Goal: Information Seeking & Learning: Understand process/instructions

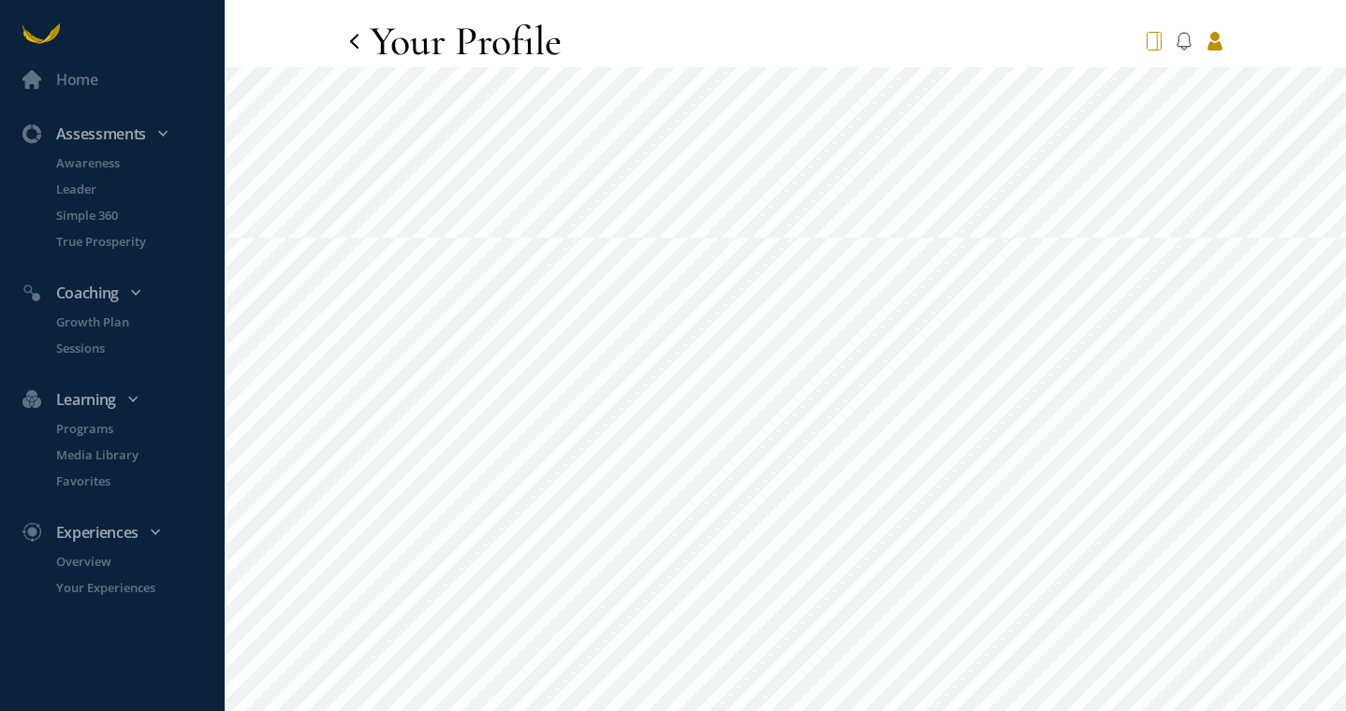
click at [1148, 40] on icon at bounding box center [1153, 41] width 15 height 19
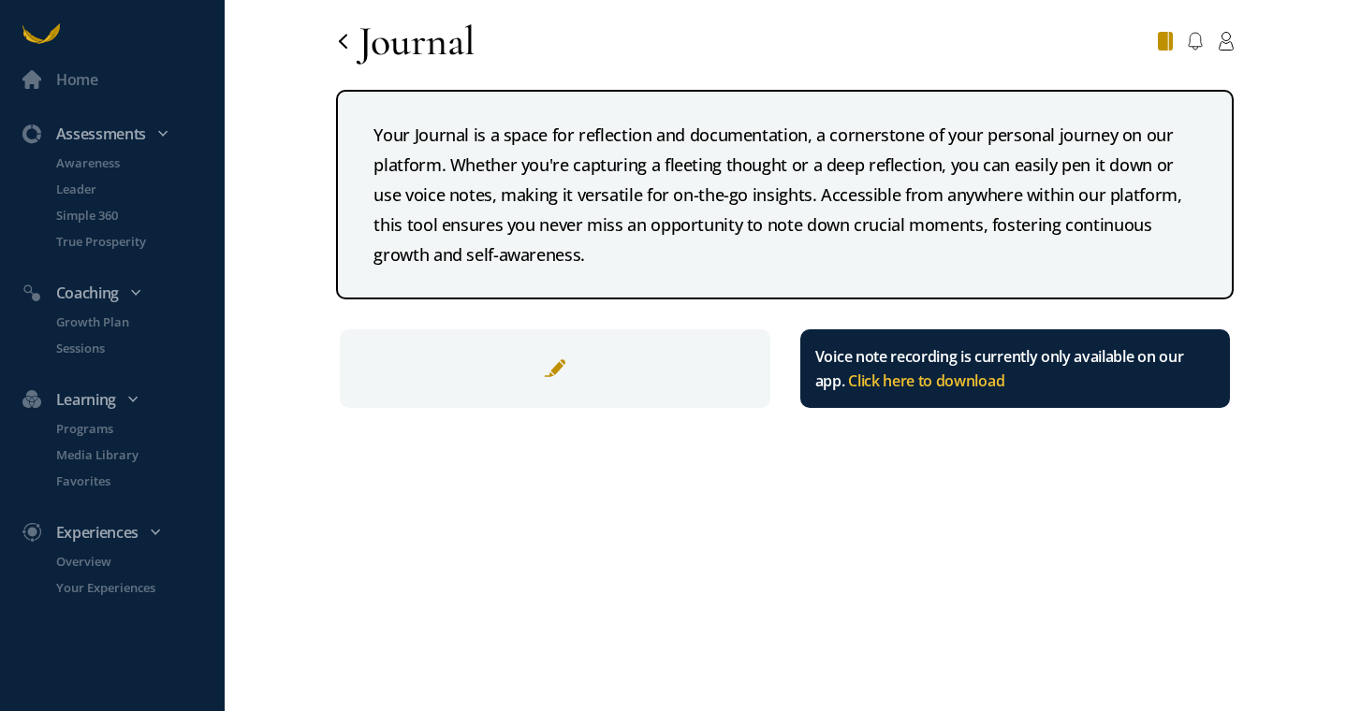
click at [1195, 54] on div at bounding box center [1195, 41] width 76 height 34
click at [1195, 43] on icon at bounding box center [1194, 41] width 15 height 19
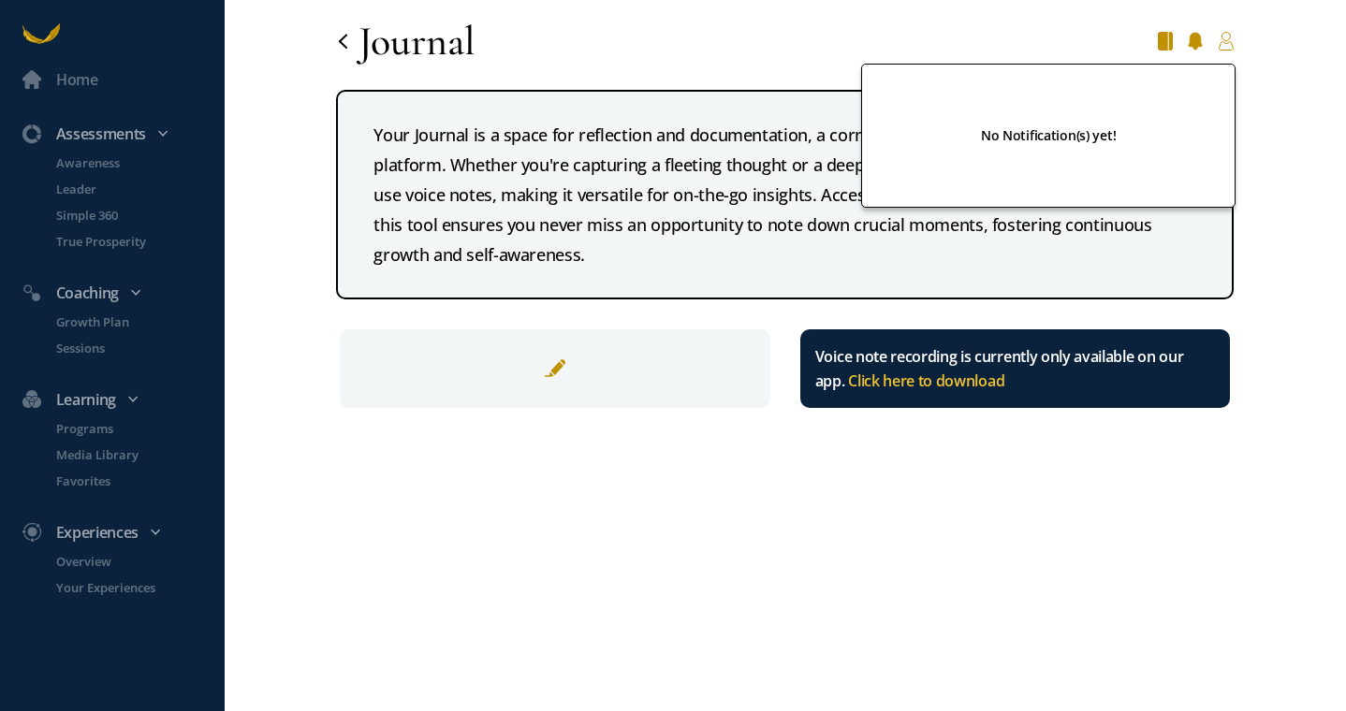
click at [1222, 42] on icon at bounding box center [1225, 41] width 16 height 19
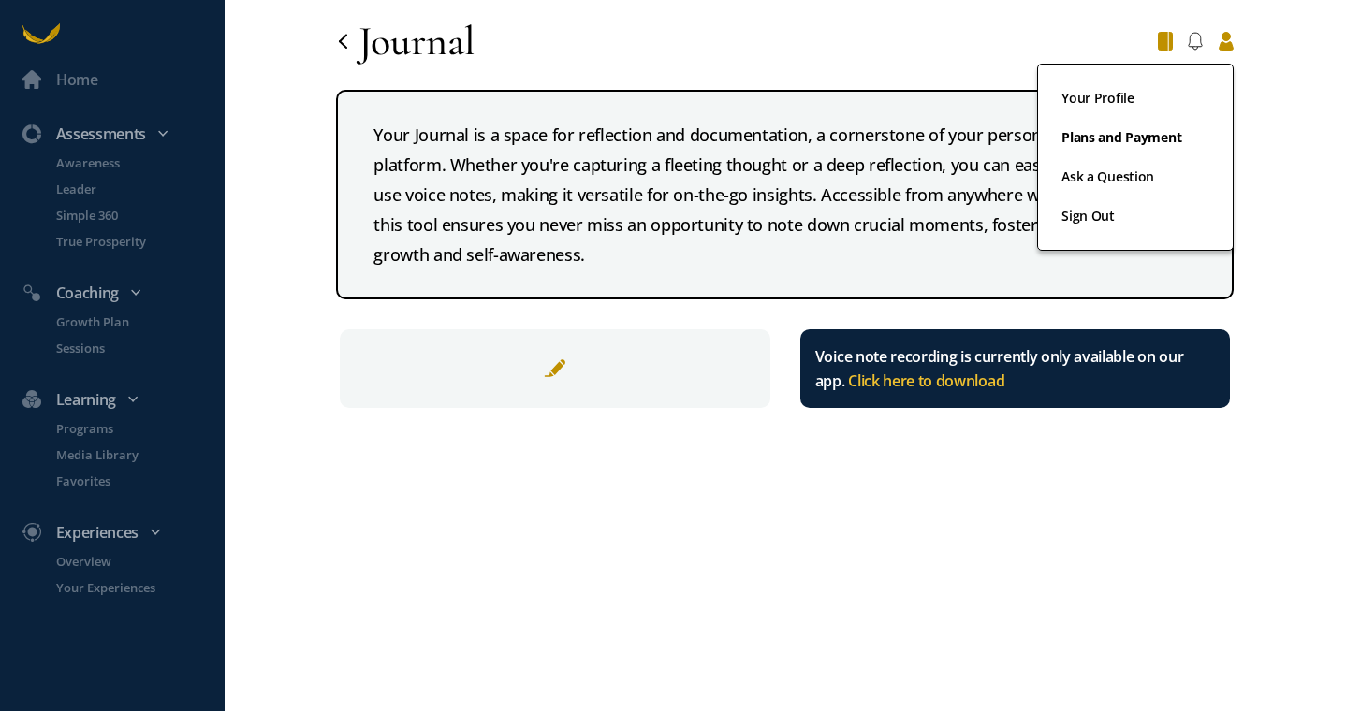
click at [1143, 137] on link "Plans and Payment" at bounding box center [1135, 145] width 148 height 39
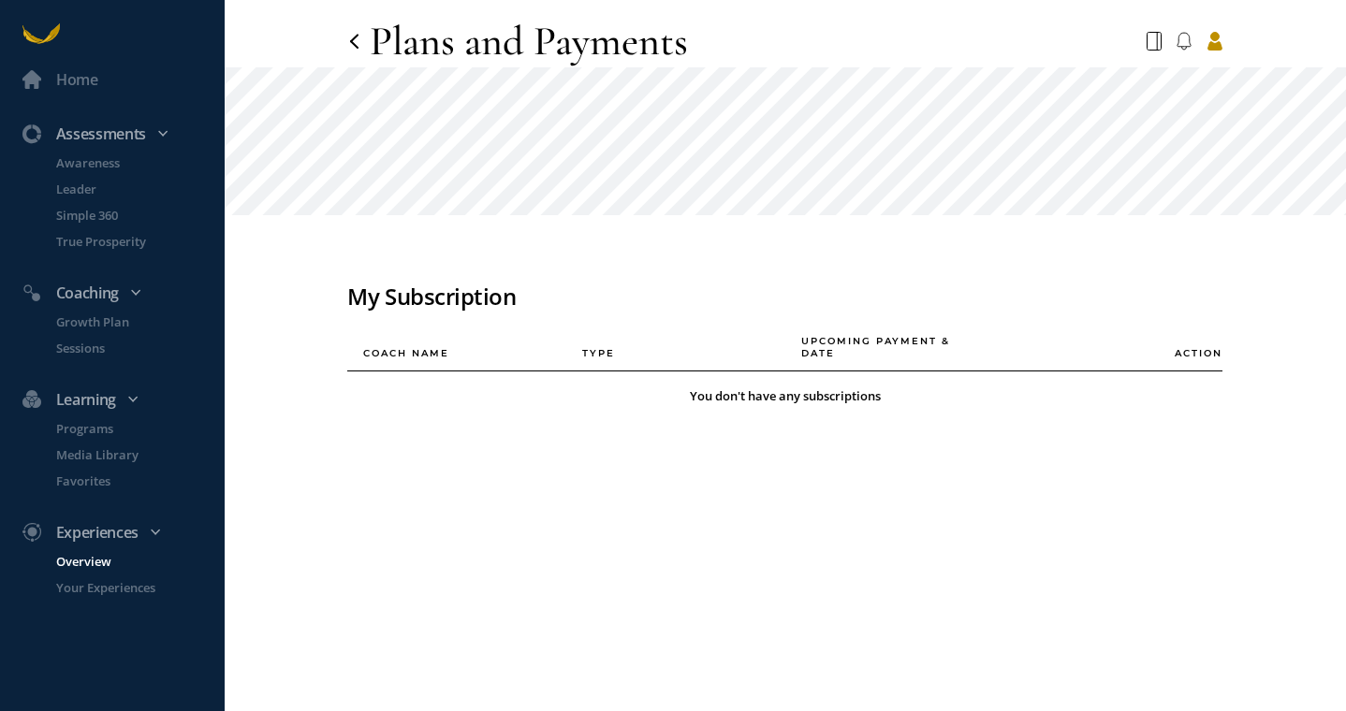
click at [89, 567] on p "Overview" at bounding box center [138, 561] width 165 height 19
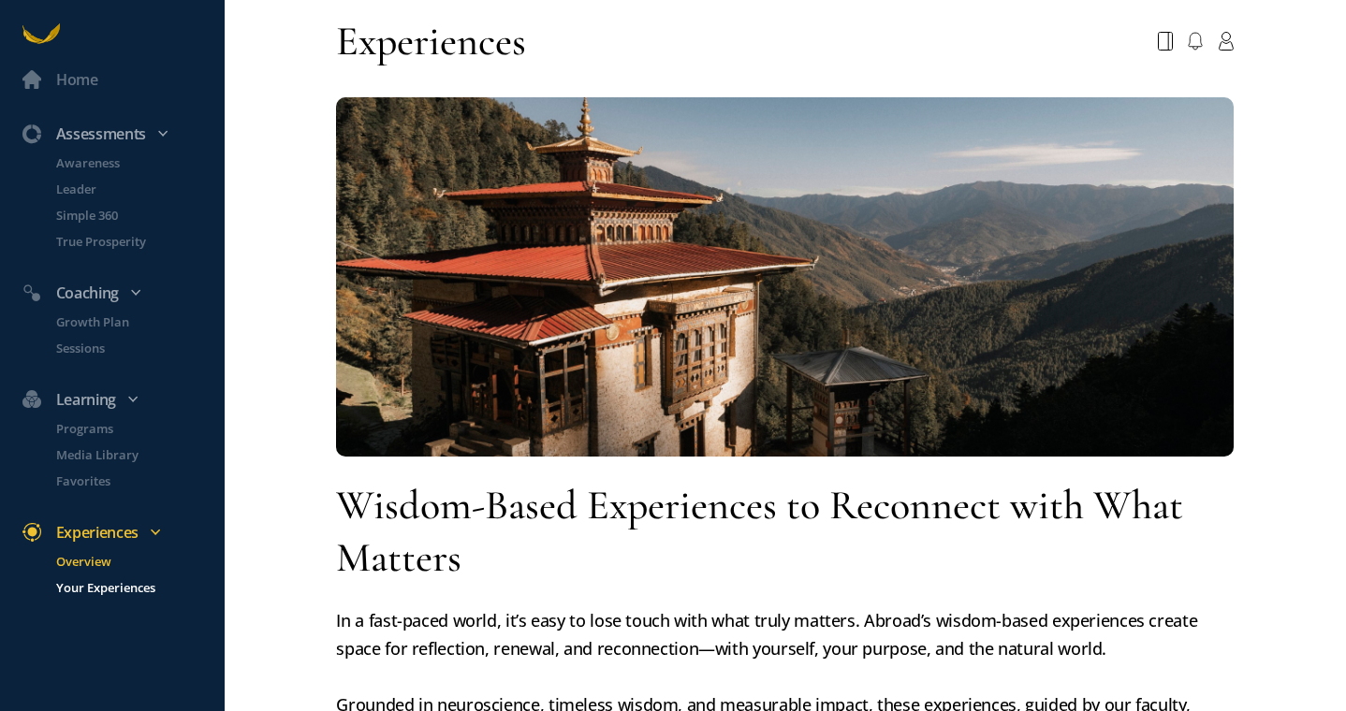
click at [96, 585] on p "Your Experiences" at bounding box center [138, 587] width 165 height 19
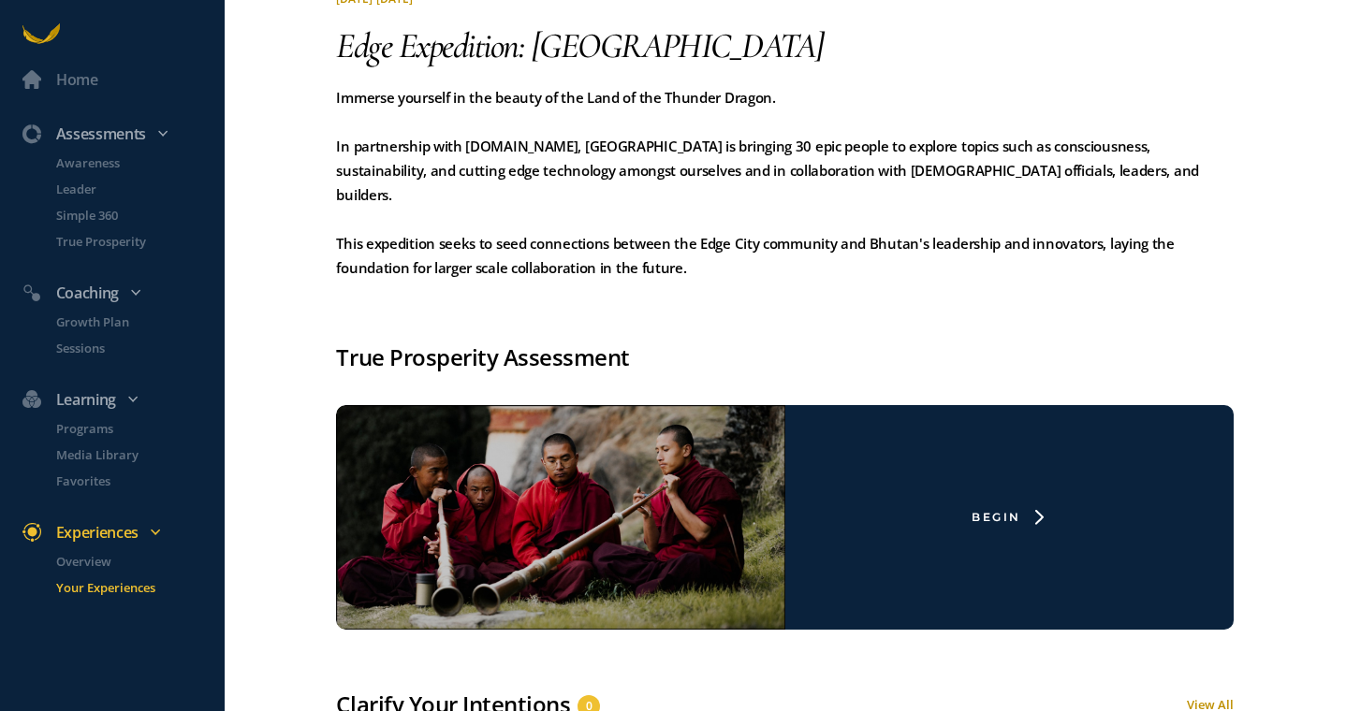
scroll to position [948, 0]
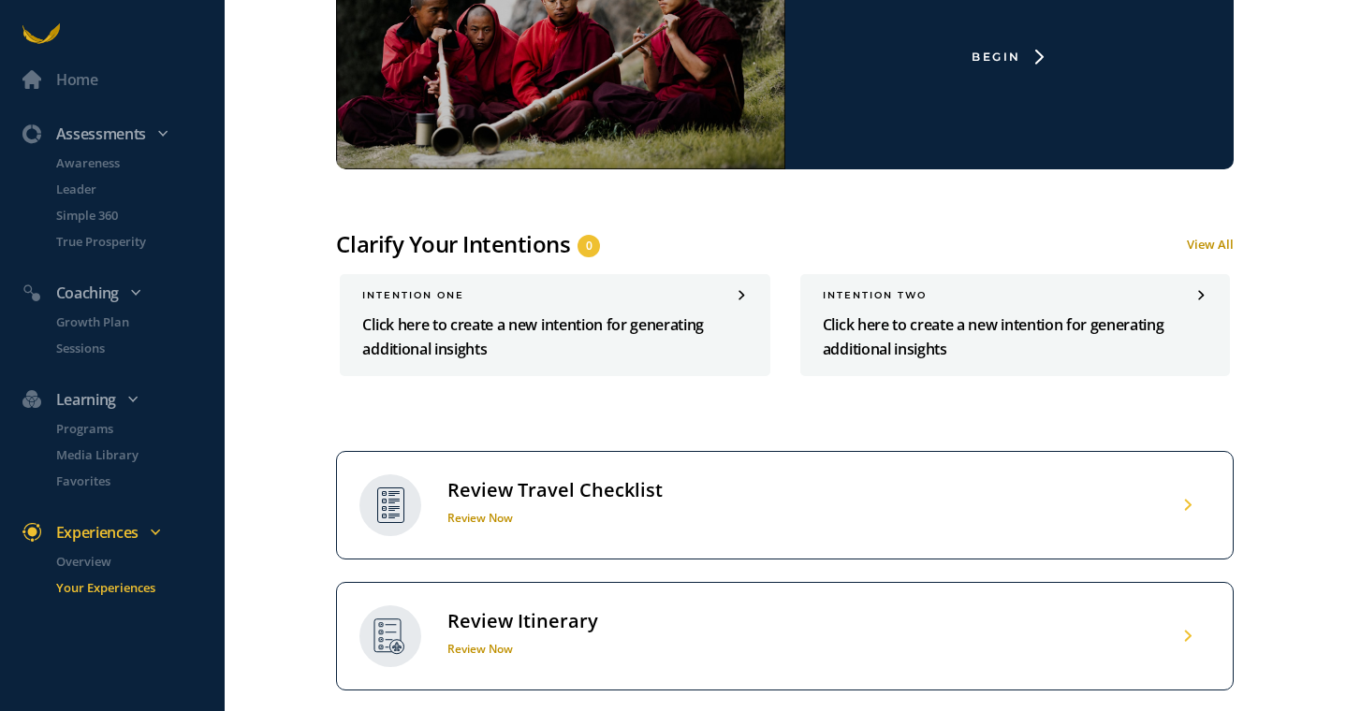
click at [532, 611] on div "Review Itinerary Review Now" at bounding box center [521, 636] width 154 height 55
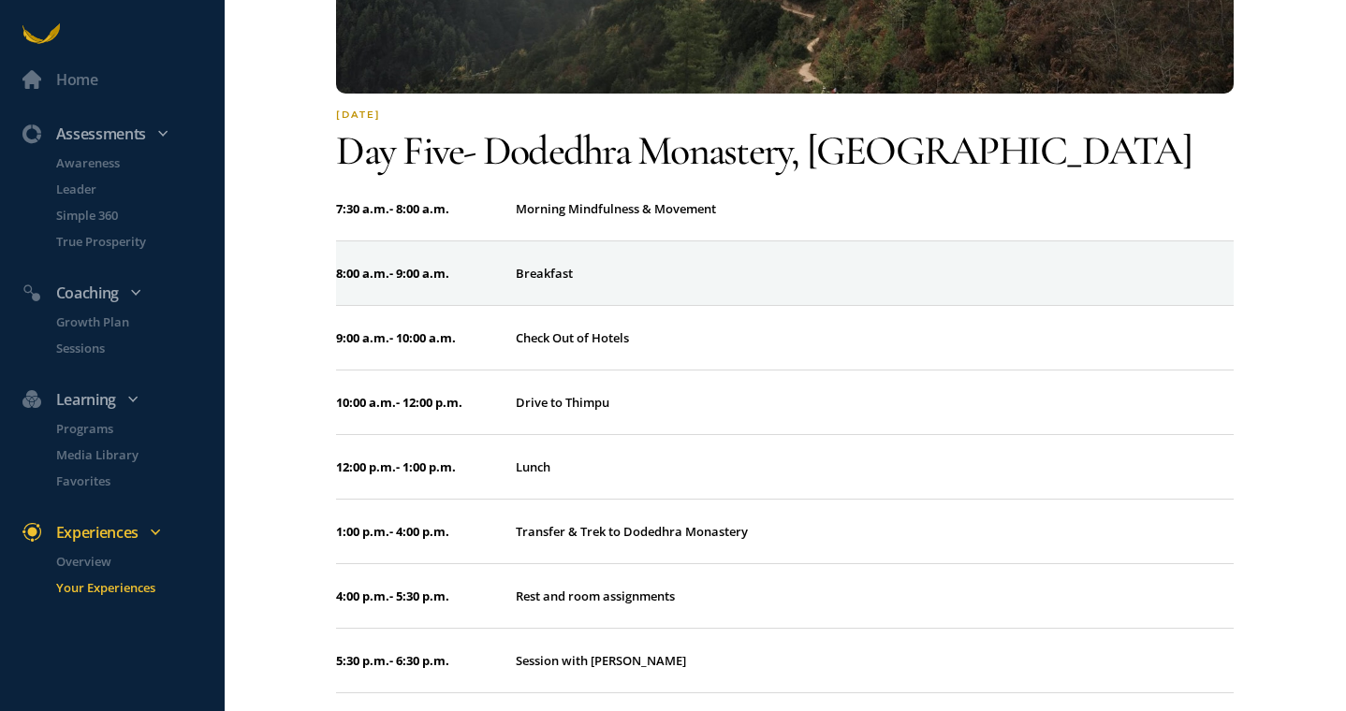
scroll to position [3153, 0]
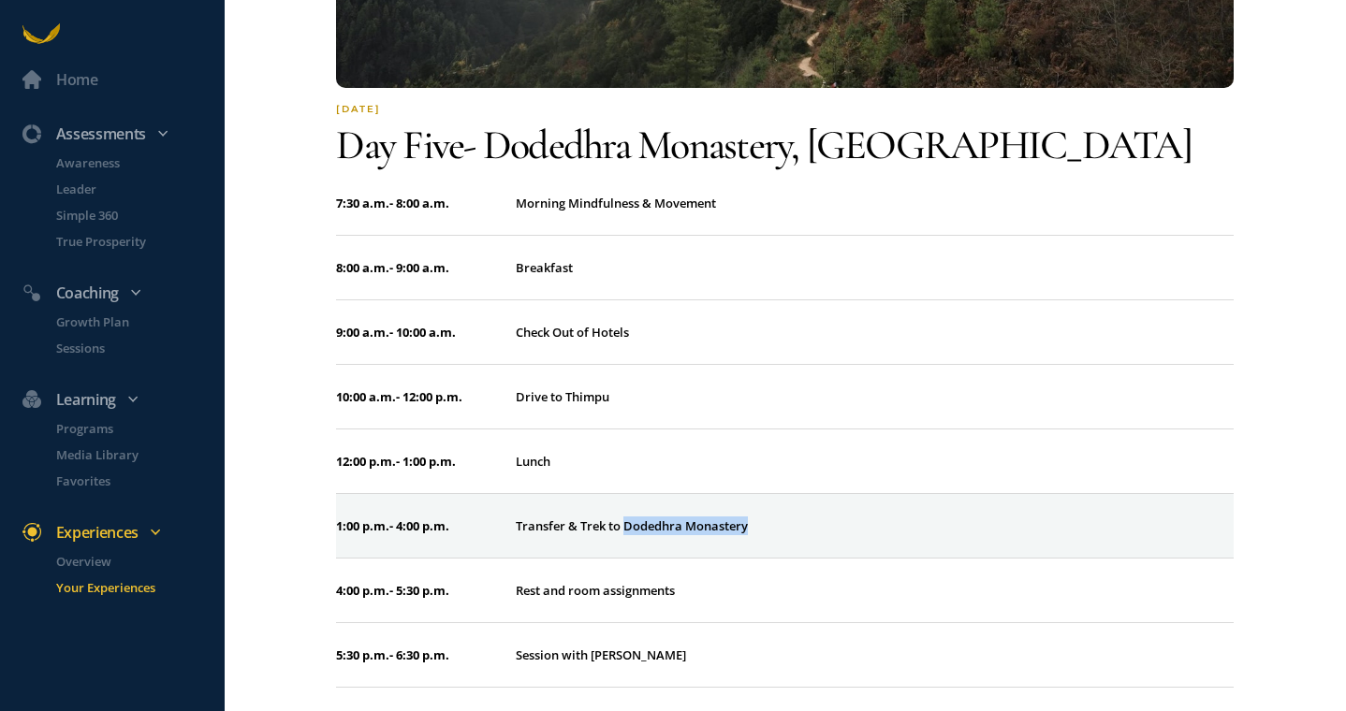
drag, startPoint x: 786, startPoint y: 521, endPoint x: 628, endPoint y: 525, distance: 158.2
click at [627, 524] on div "Transfer & Trek to Dodedhra Monastery" at bounding box center [875, 526] width 718 height 19
copy div "Dodedhra Monastery"
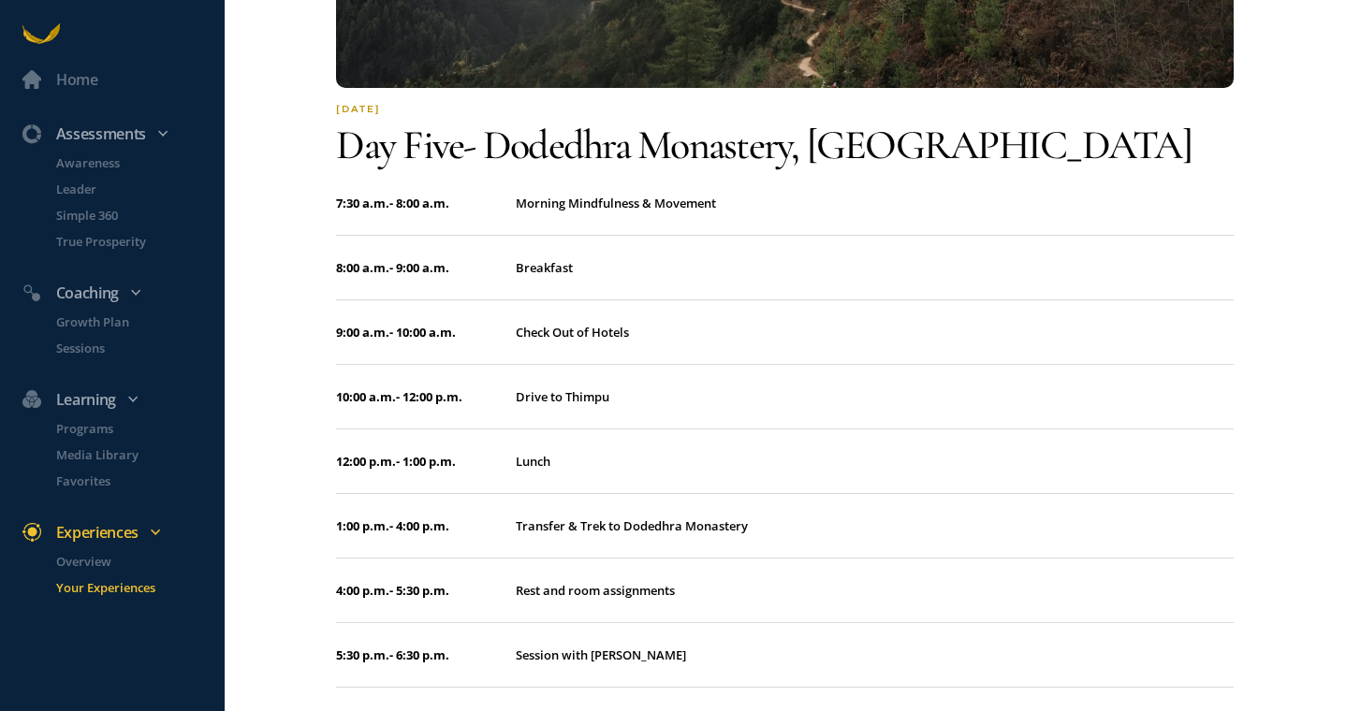
click at [1313, 454] on div "Home Assessments Awareness Leader Simple 360 True Prosperity Coaching Growth Pl…" at bounding box center [673, 355] width 1346 height 711
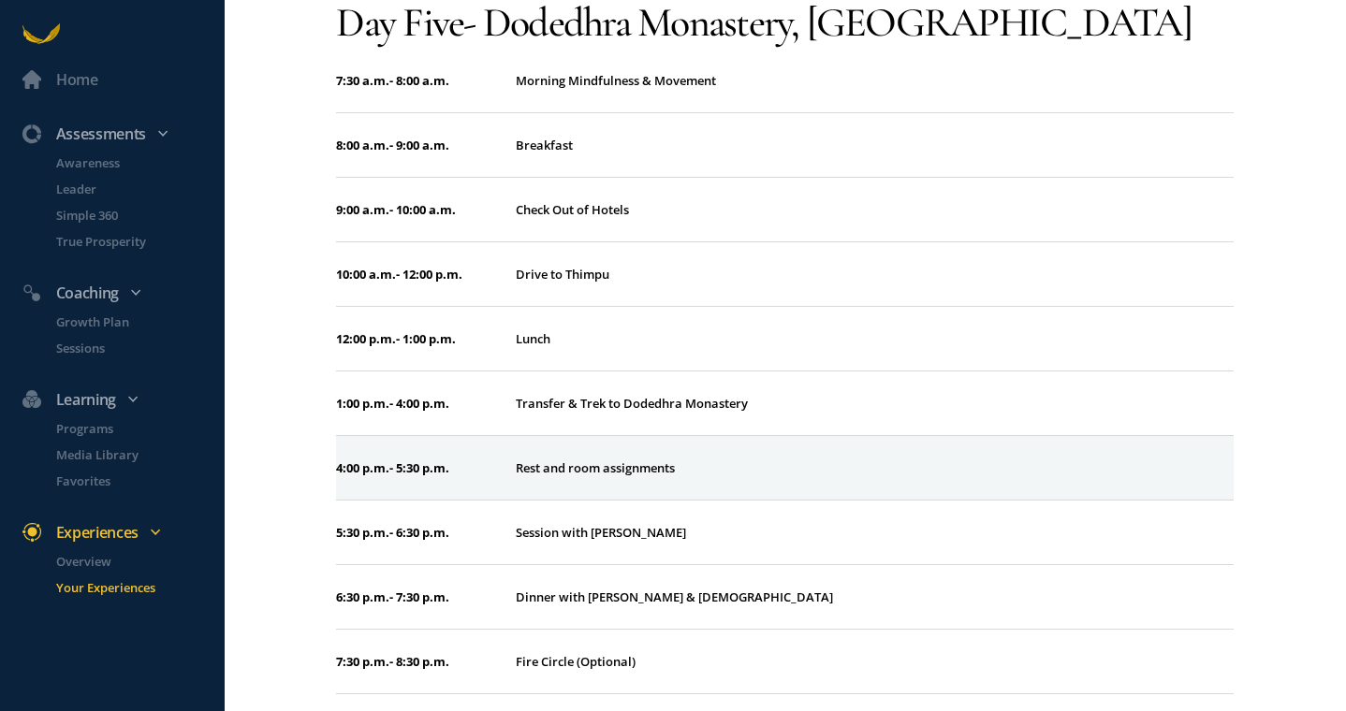
scroll to position [3243, 0]
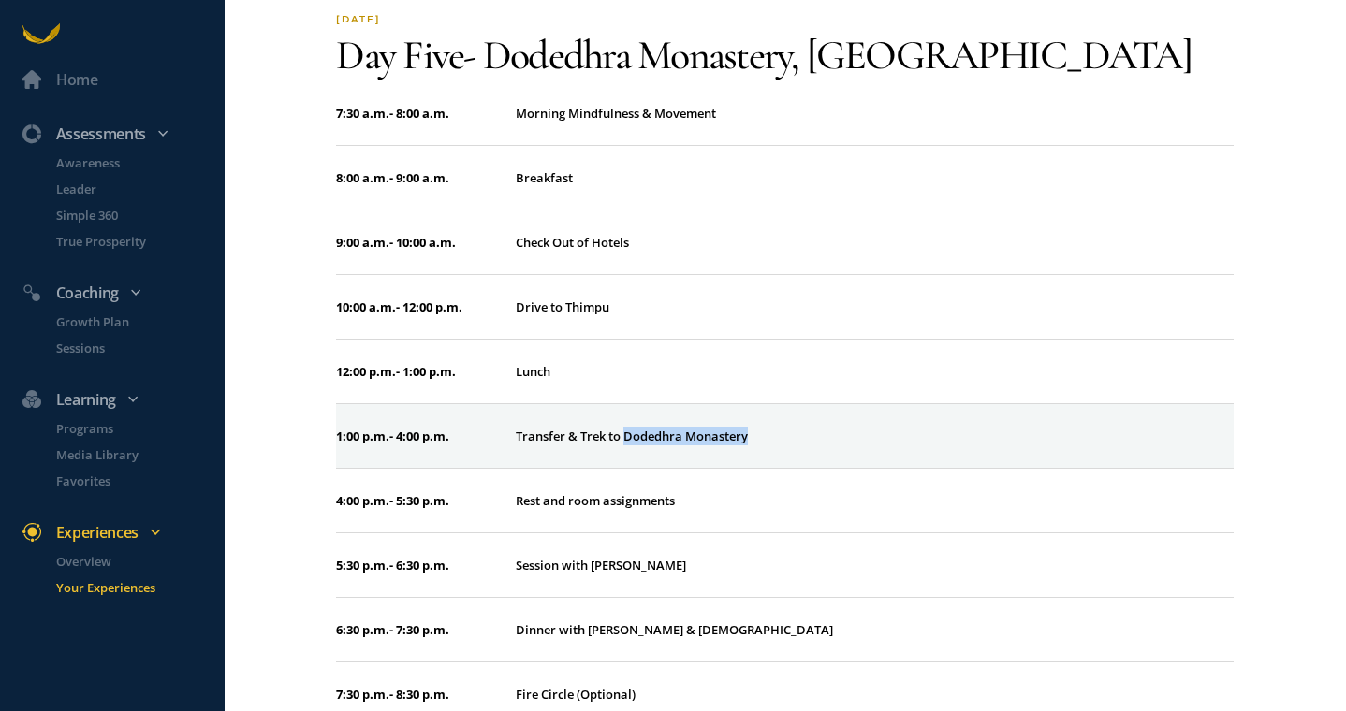
drag, startPoint x: 628, startPoint y: 431, endPoint x: 757, endPoint y: 430, distance: 129.1
click at [758, 430] on div "Transfer & Trek to Dodedhra Monastery" at bounding box center [875, 436] width 718 height 19
copy div "Dodedhra Monastery"
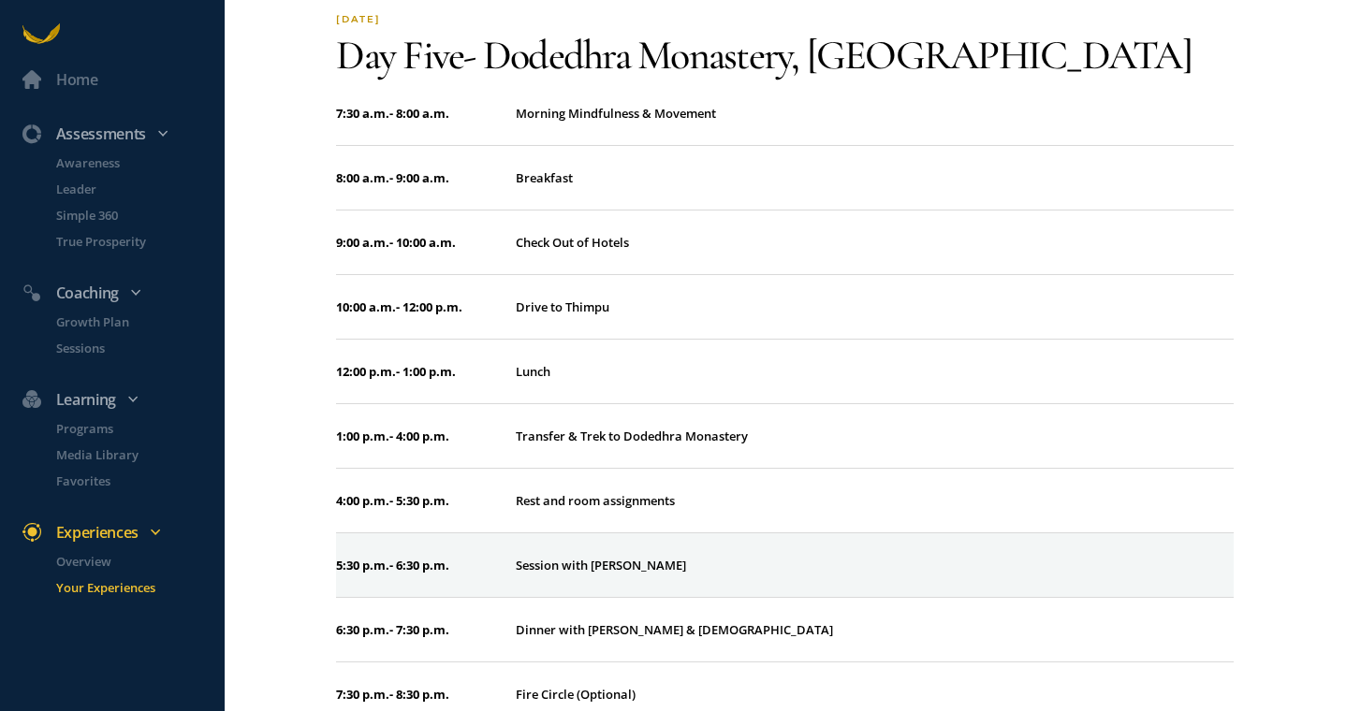
click at [511, 537] on td "5:30 p.m. - 6:30 p.m." at bounding box center [426, 564] width 180 height 65
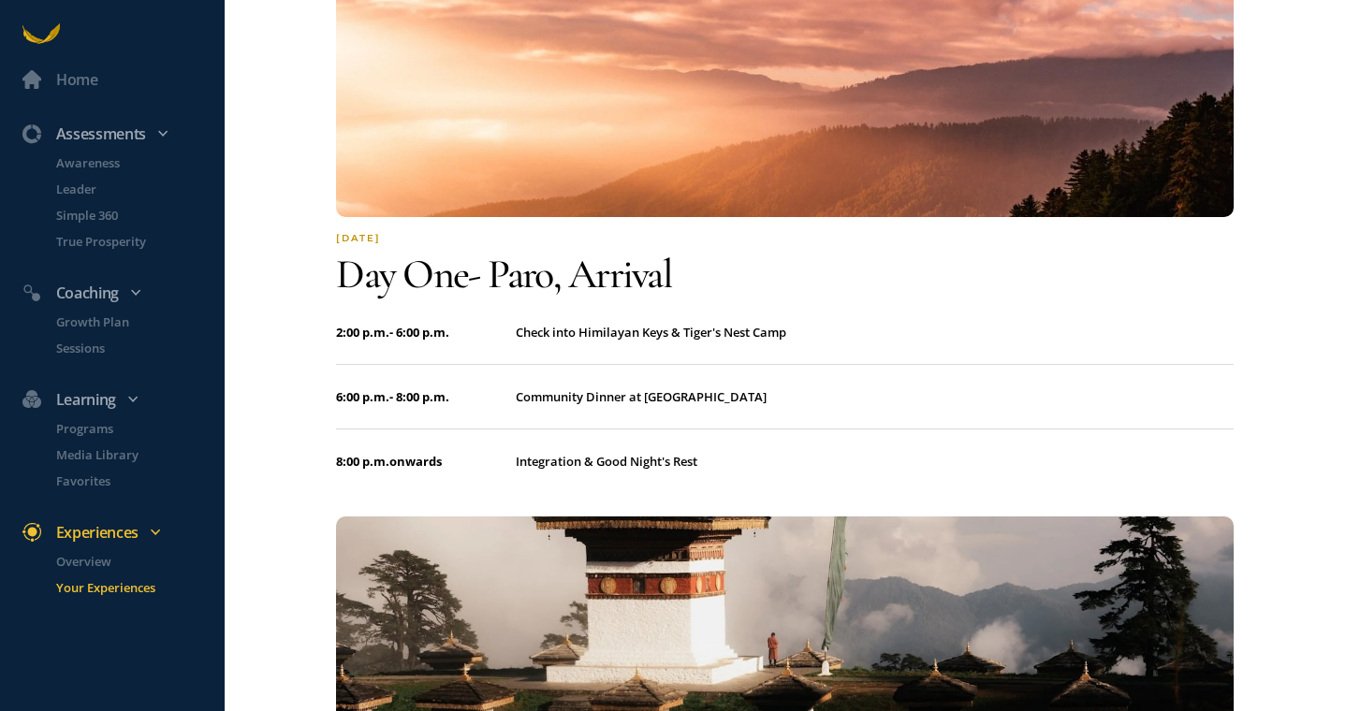
scroll to position [0, 0]
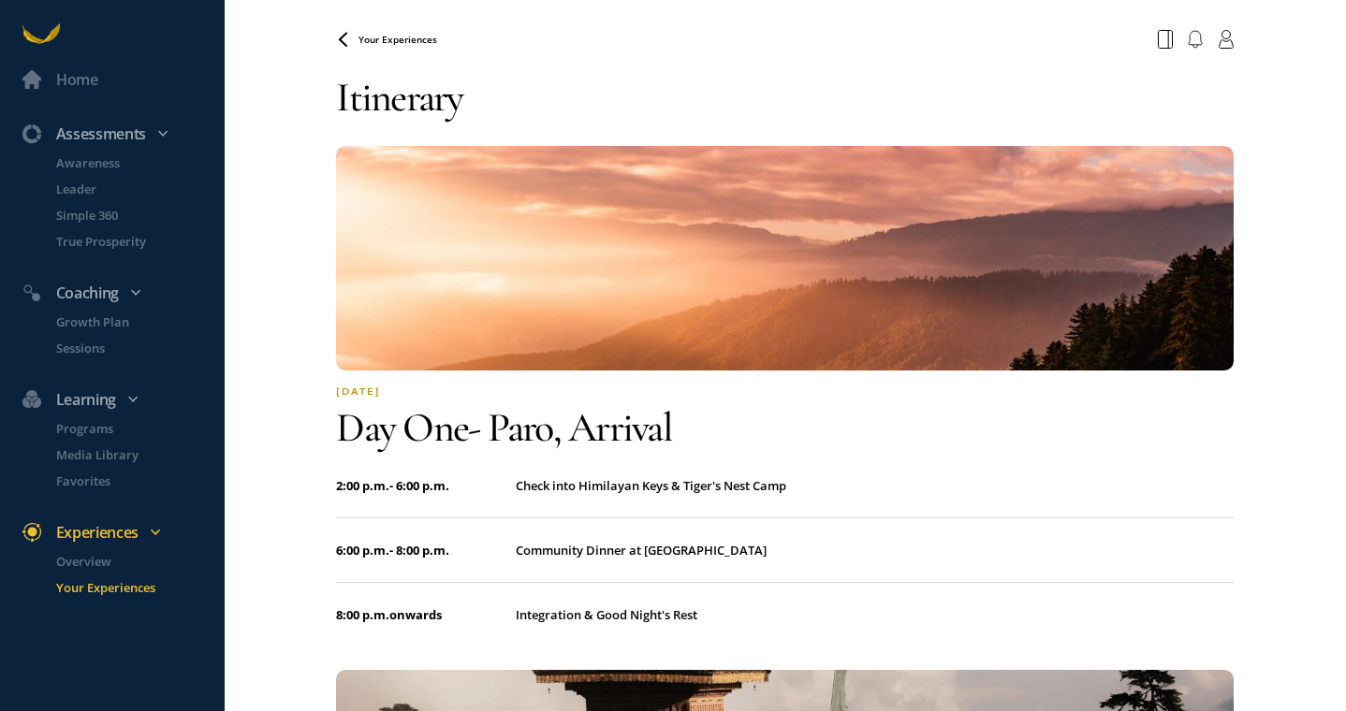
click at [397, 35] on span "Your Experiences" at bounding box center [397, 39] width 79 height 13
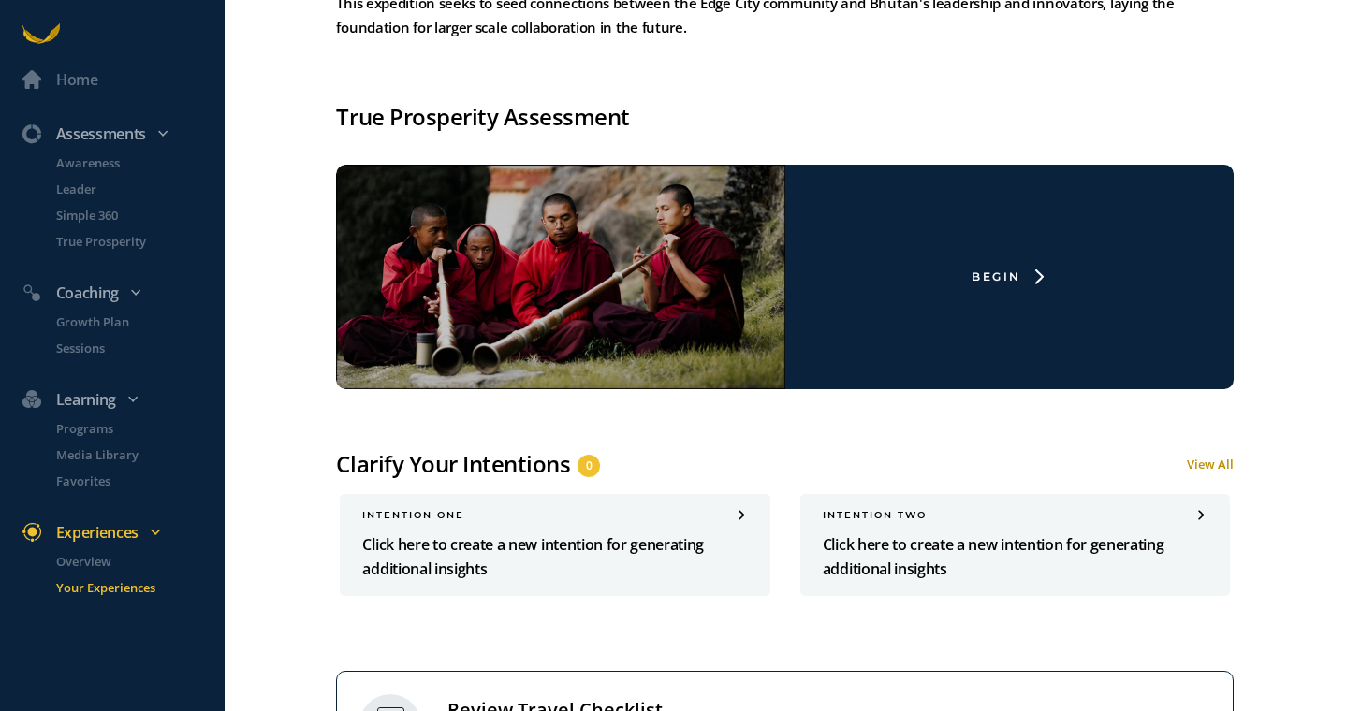
scroll to position [1260, 0]
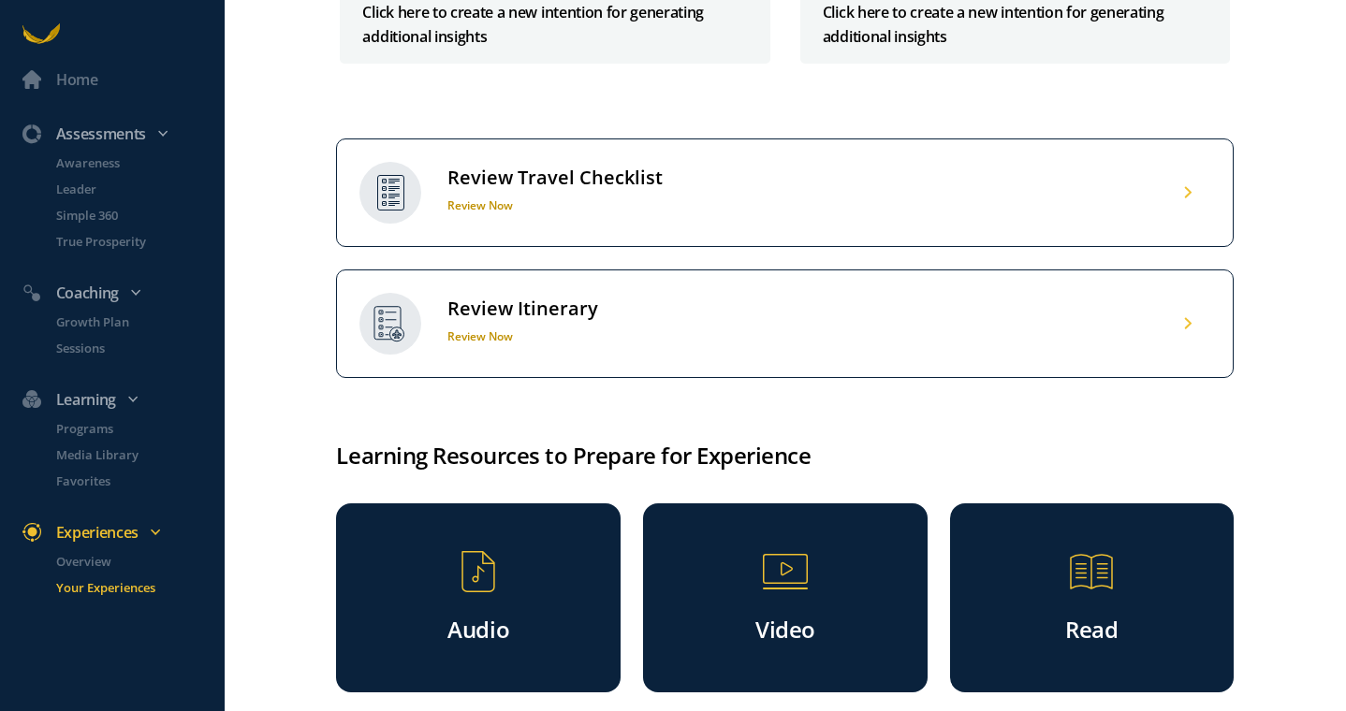
click at [586, 166] on div "Review Travel Checklist" at bounding box center [554, 178] width 215 height 24
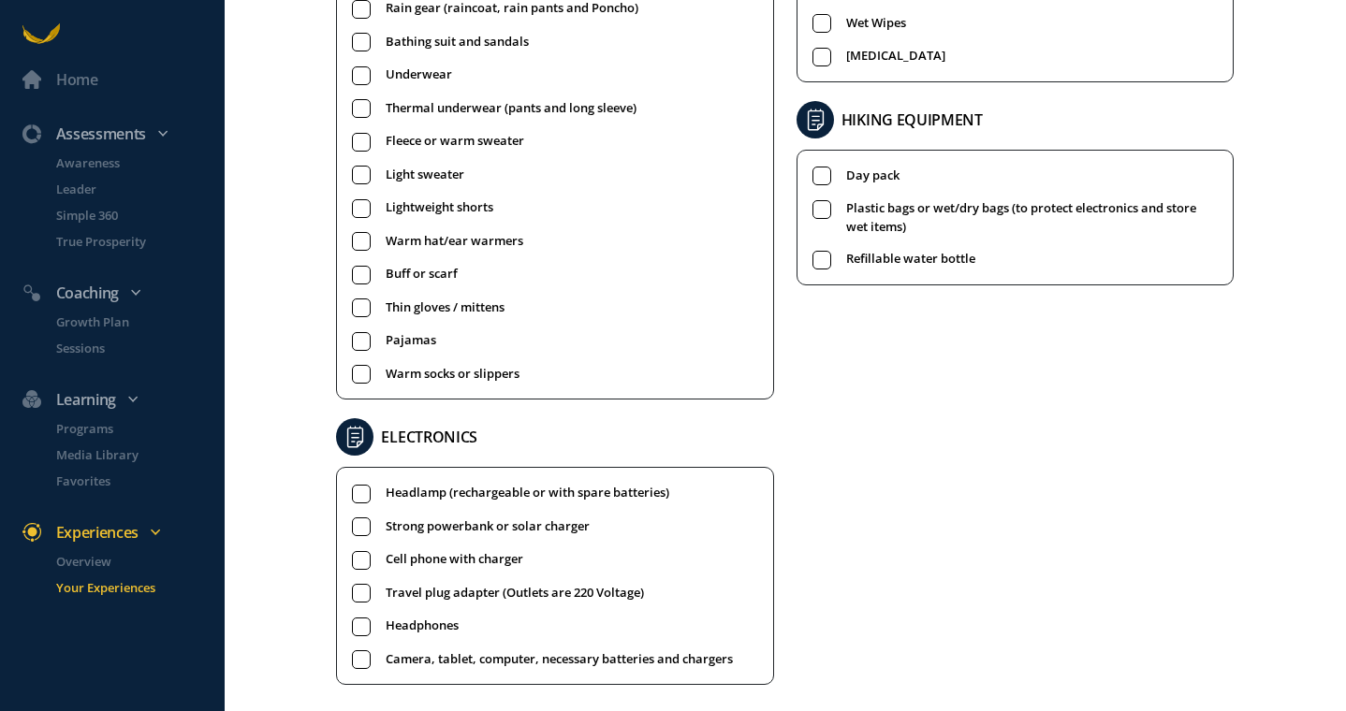
scroll to position [894, 0]
